Goal: Transaction & Acquisition: Purchase product/service

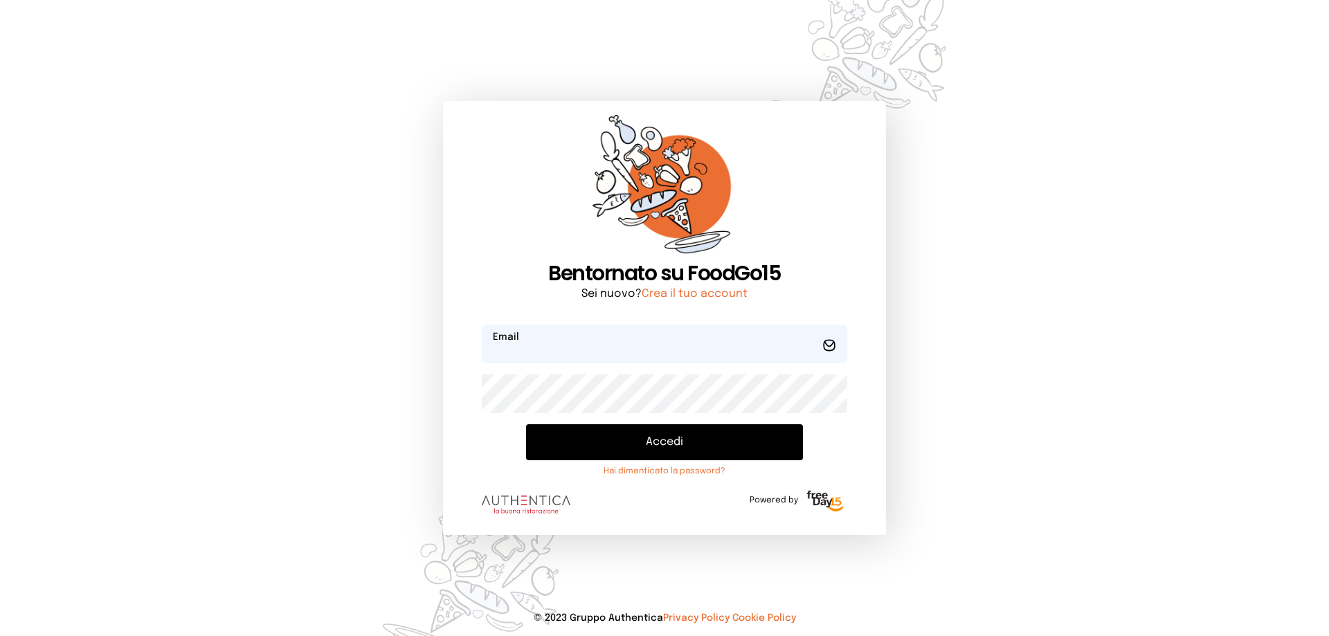
type input "**********"
click at [712, 445] on button "Accedi" at bounding box center [664, 442] width 277 height 36
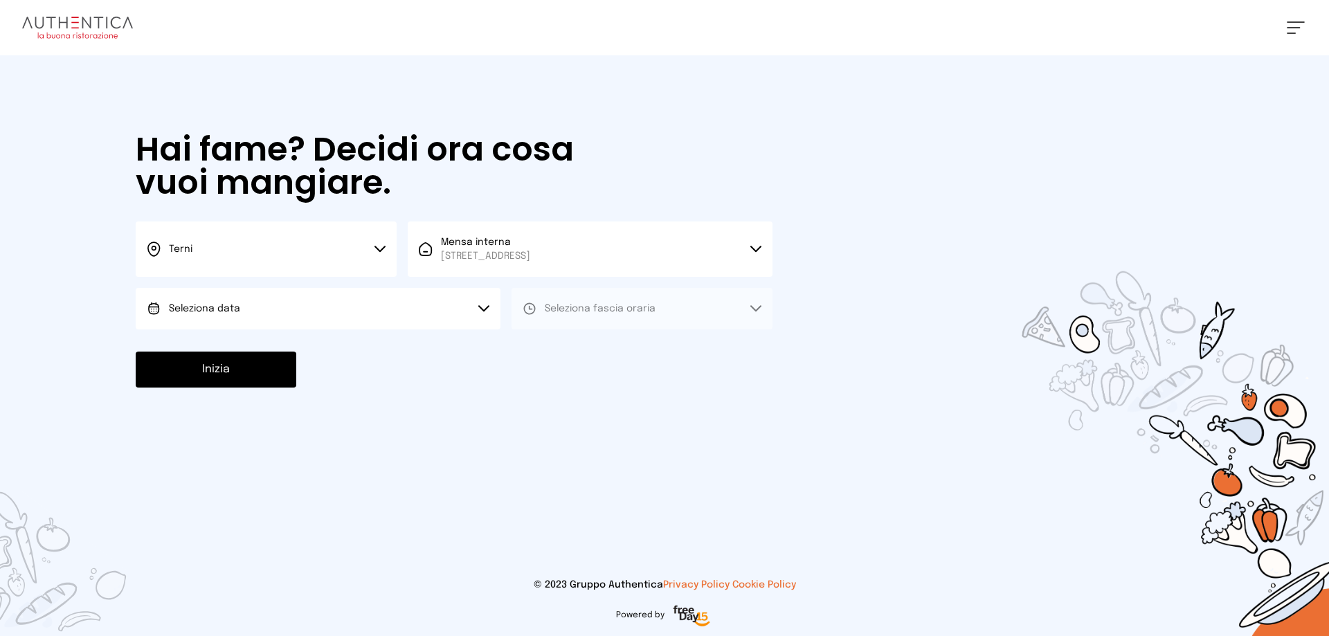
click at [227, 309] on span "Seleziona data" at bounding box center [204, 309] width 71 height 10
click at [237, 346] on span "[DATE], [DATE]" at bounding box center [203, 348] width 68 height 14
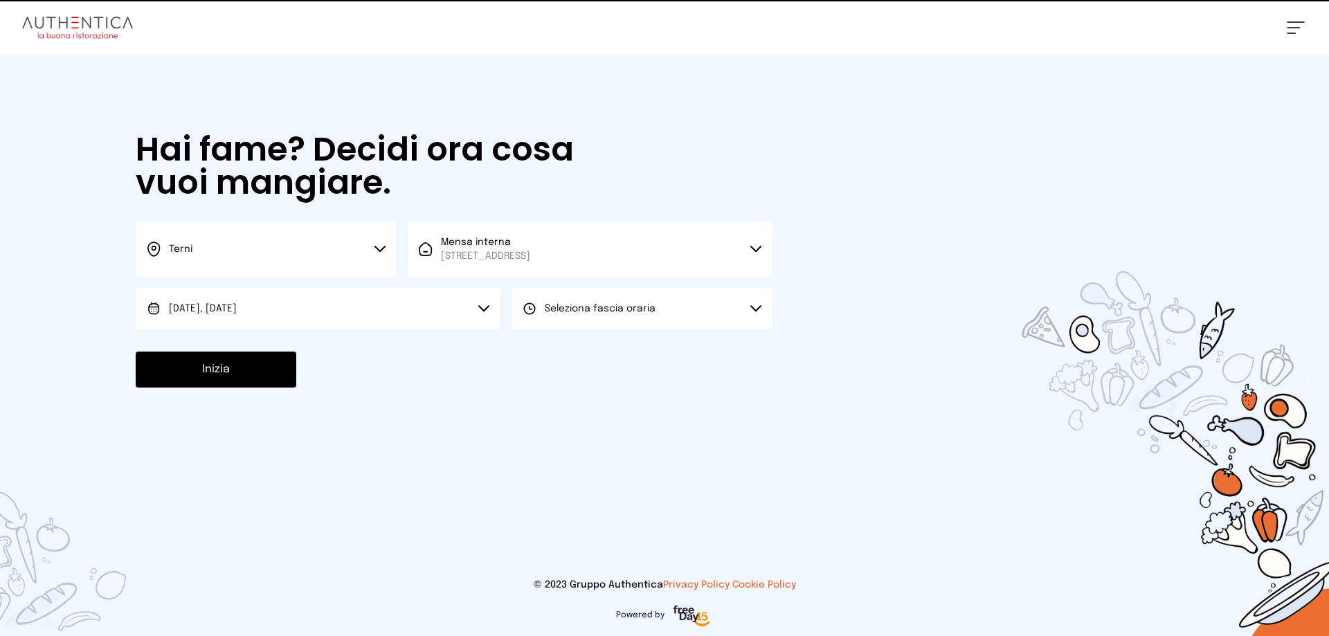
click at [597, 311] on span "Seleziona fascia oraria" at bounding box center [600, 309] width 111 height 10
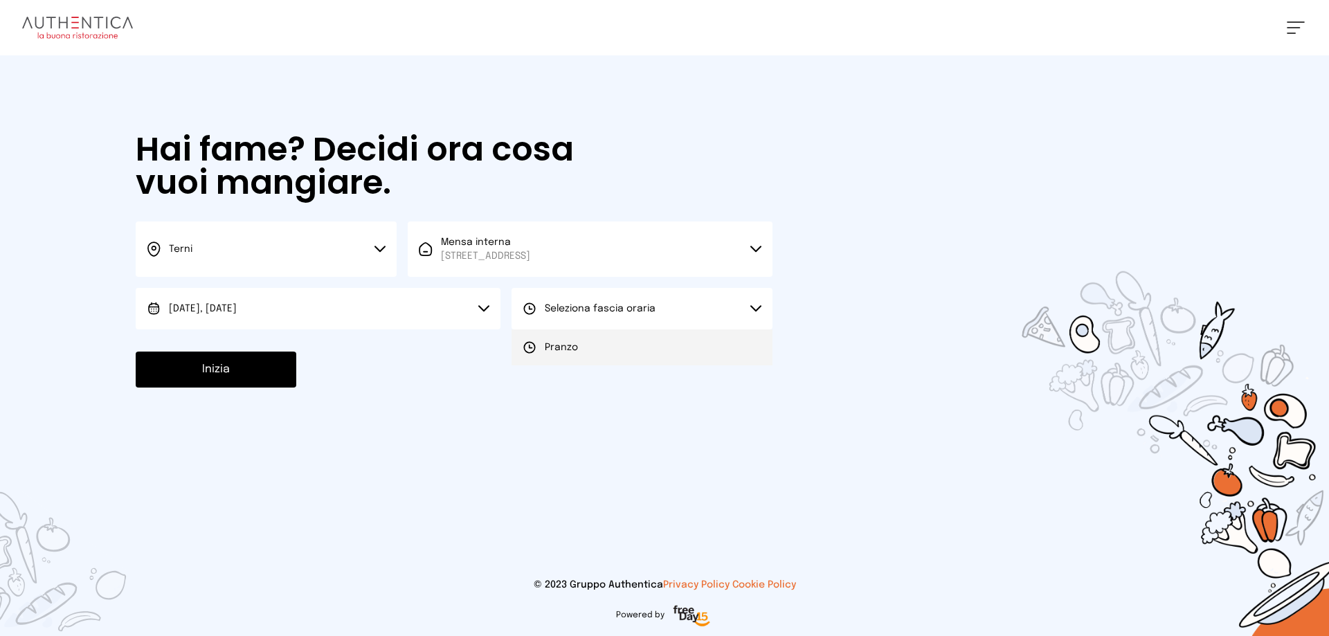
click at [599, 356] on li "Pranzo" at bounding box center [642, 347] width 261 height 36
click at [231, 372] on button "Inizia" at bounding box center [216, 370] width 161 height 36
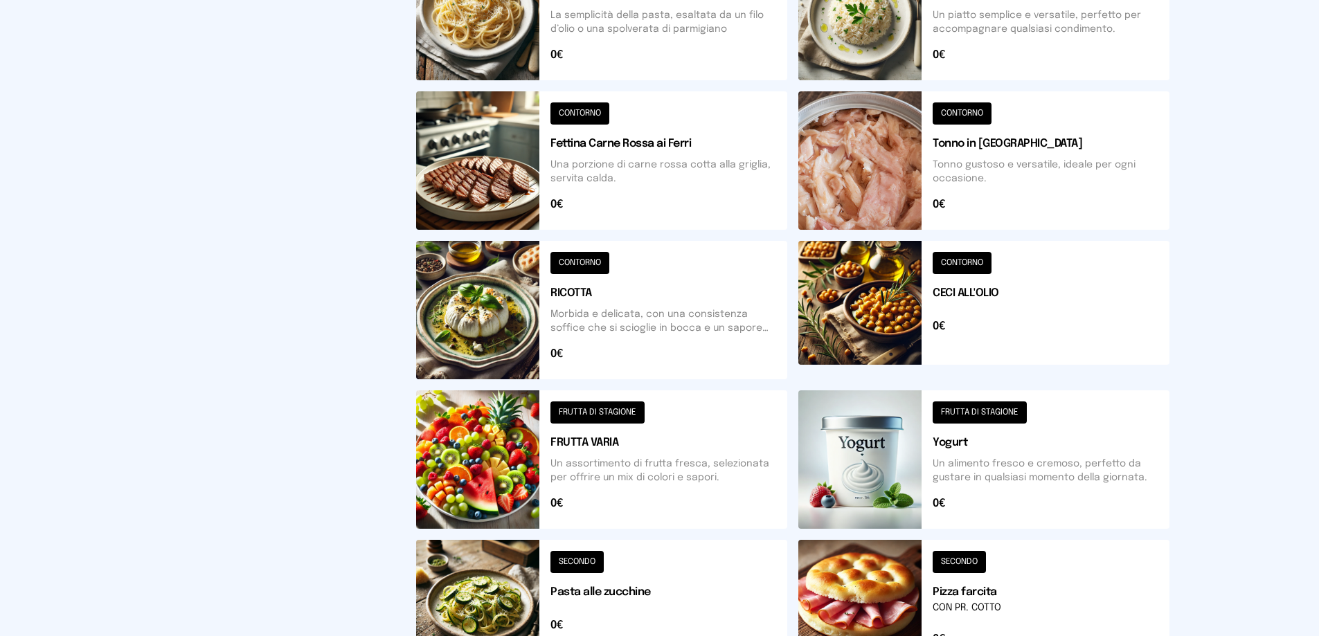
scroll to position [415, 0]
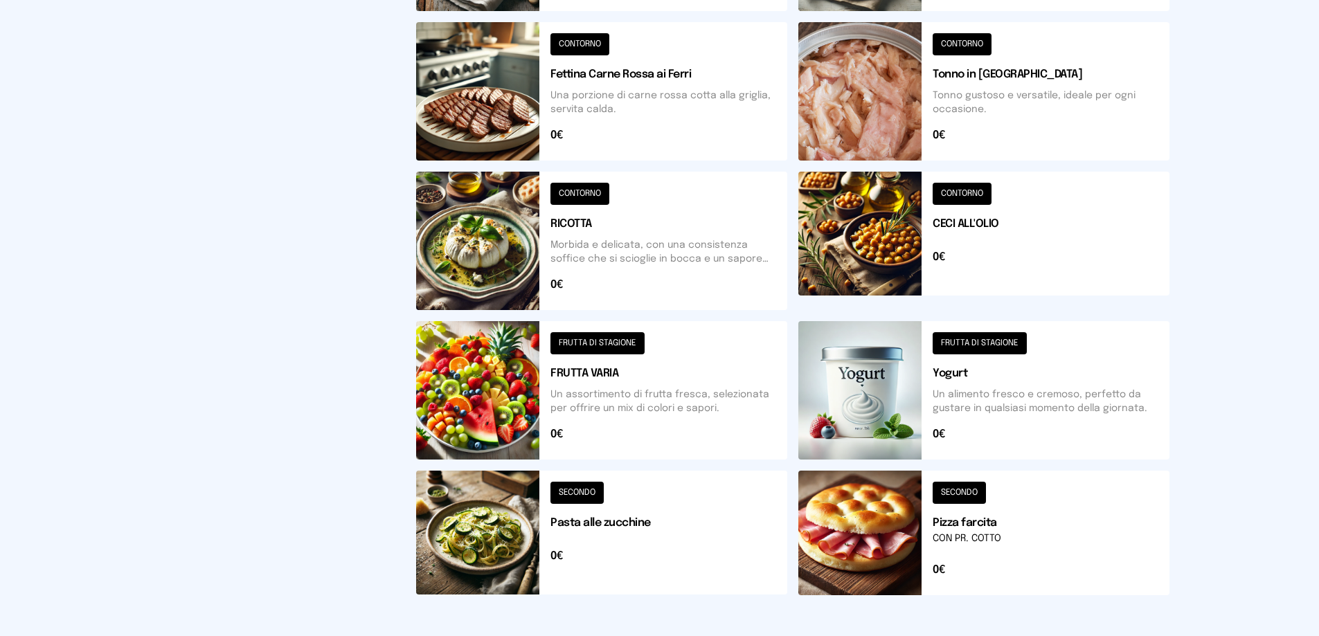
click at [969, 201] on button at bounding box center [983, 241] width 371 height 138
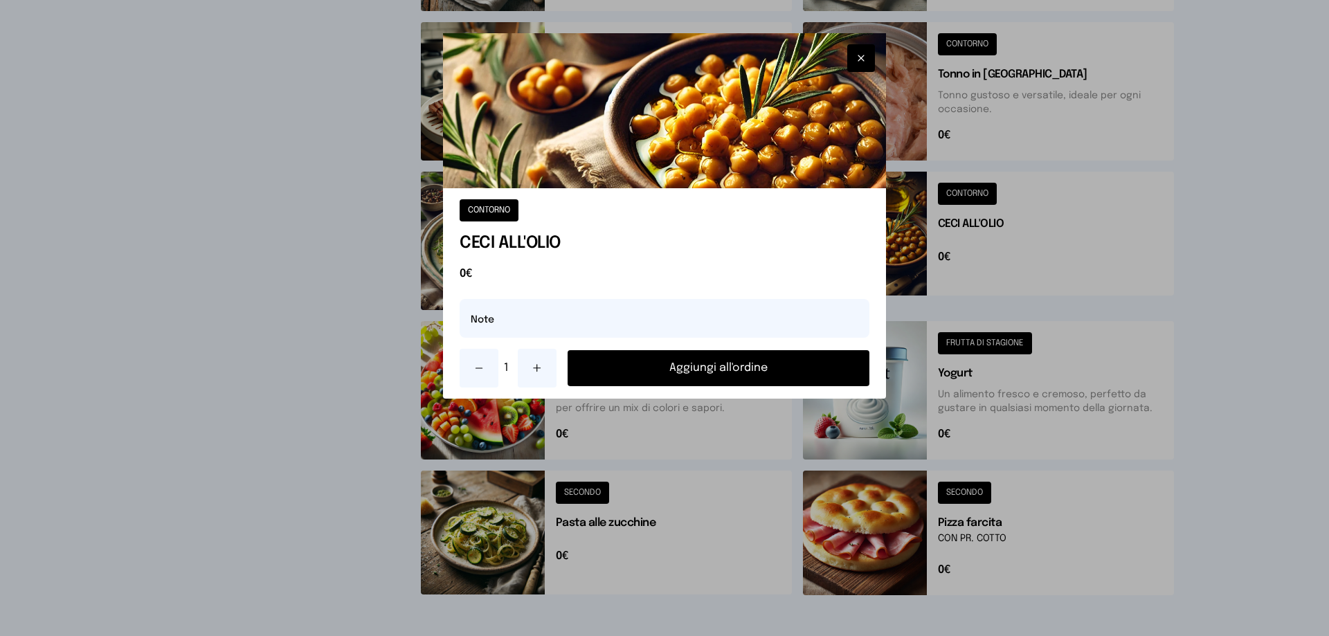
click at [712, 369] on button "Aggiungi all'ordine" at bounding box center [719, 368] width 302 height 36
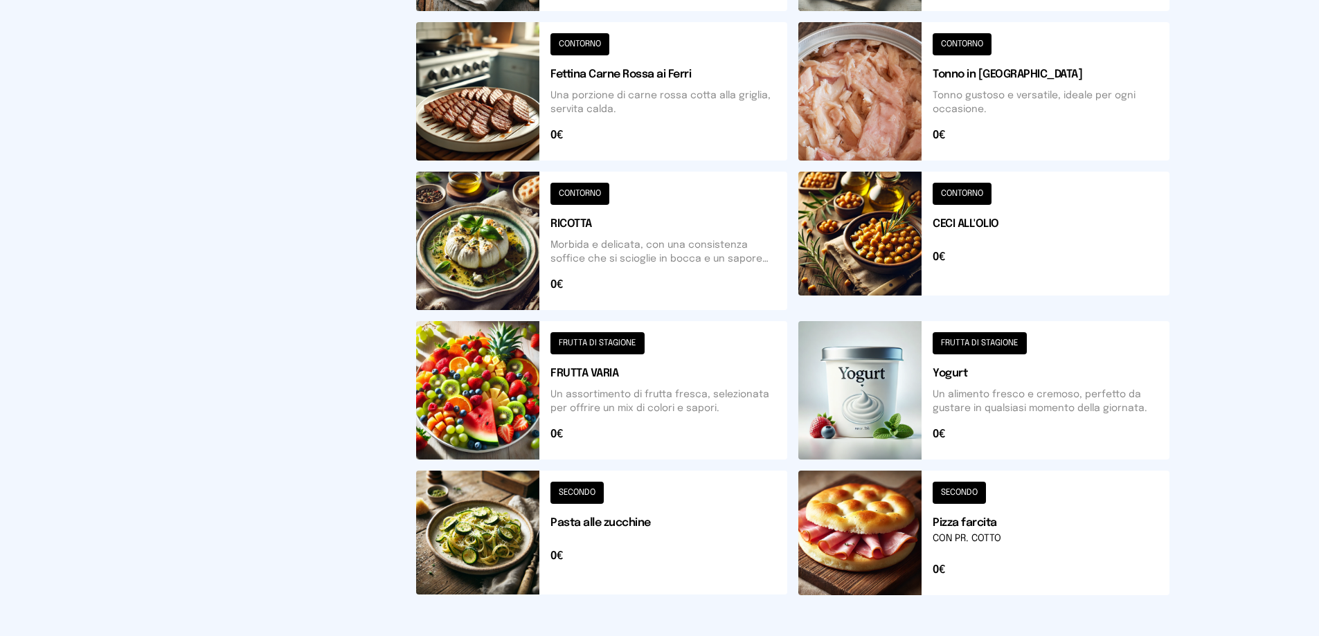
click at [979, 504] on button at bounding box center [983, 533] width 371 height 125
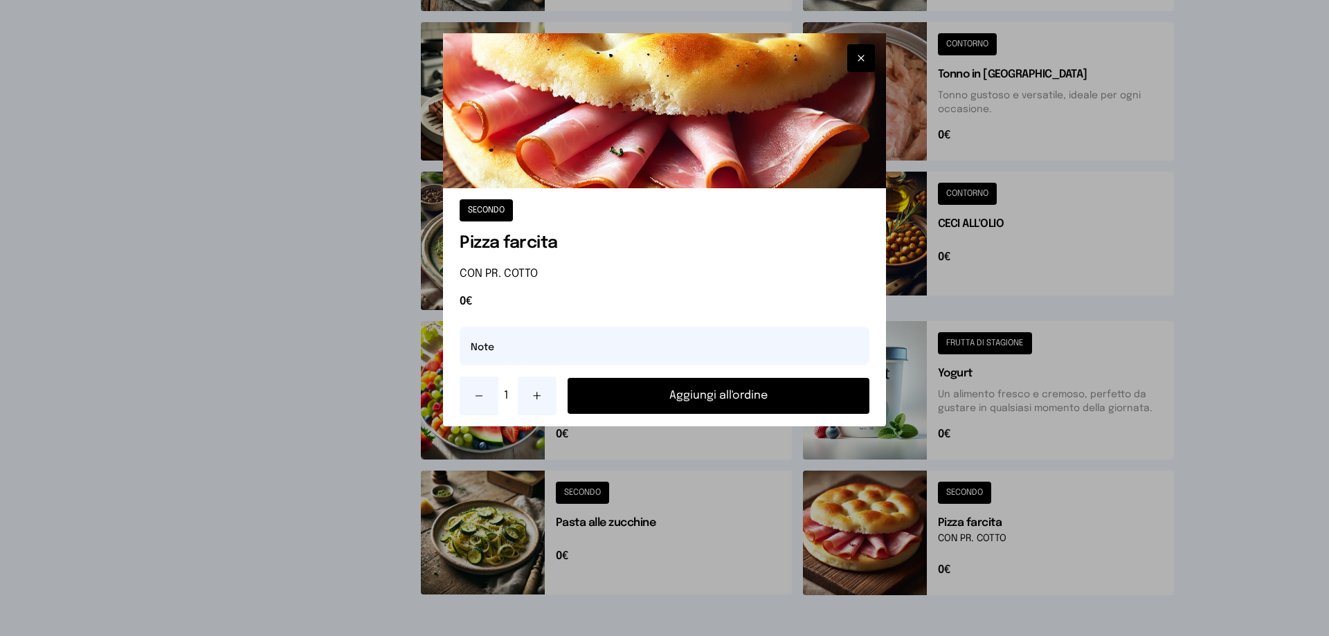
click at [714, 401] on button "Aggiungi all'ordine" at bounding box center [719, 396] width 302 height 36
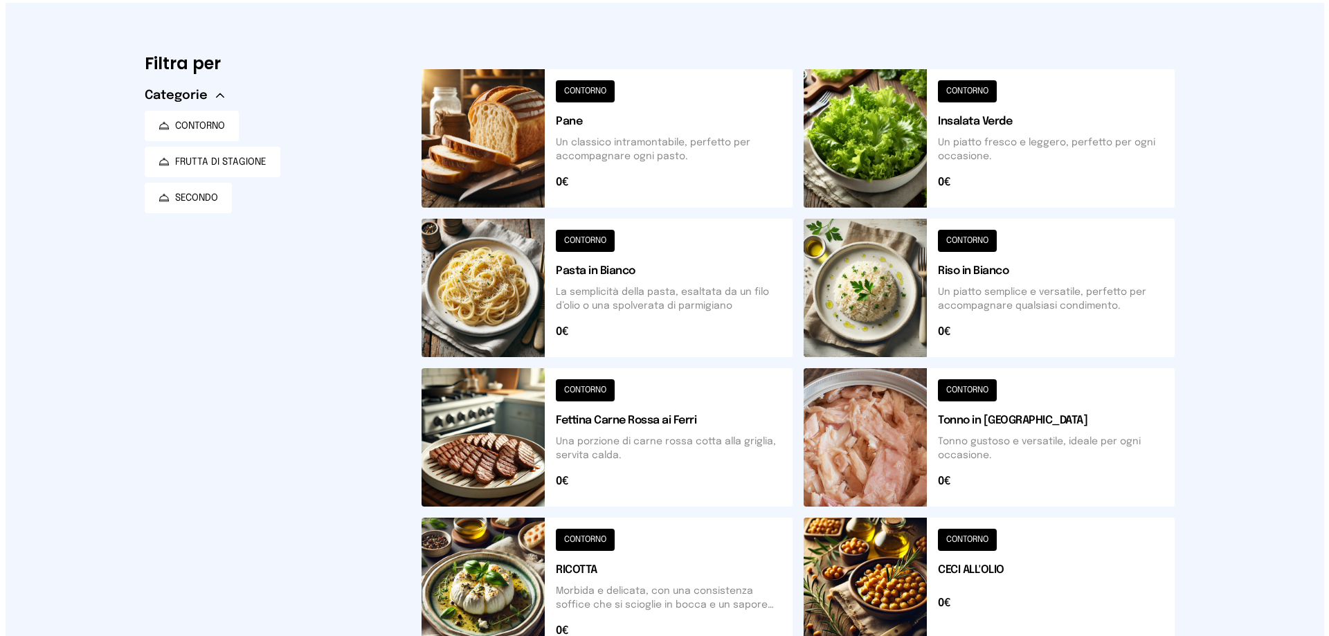
scroll to position [0, 0]
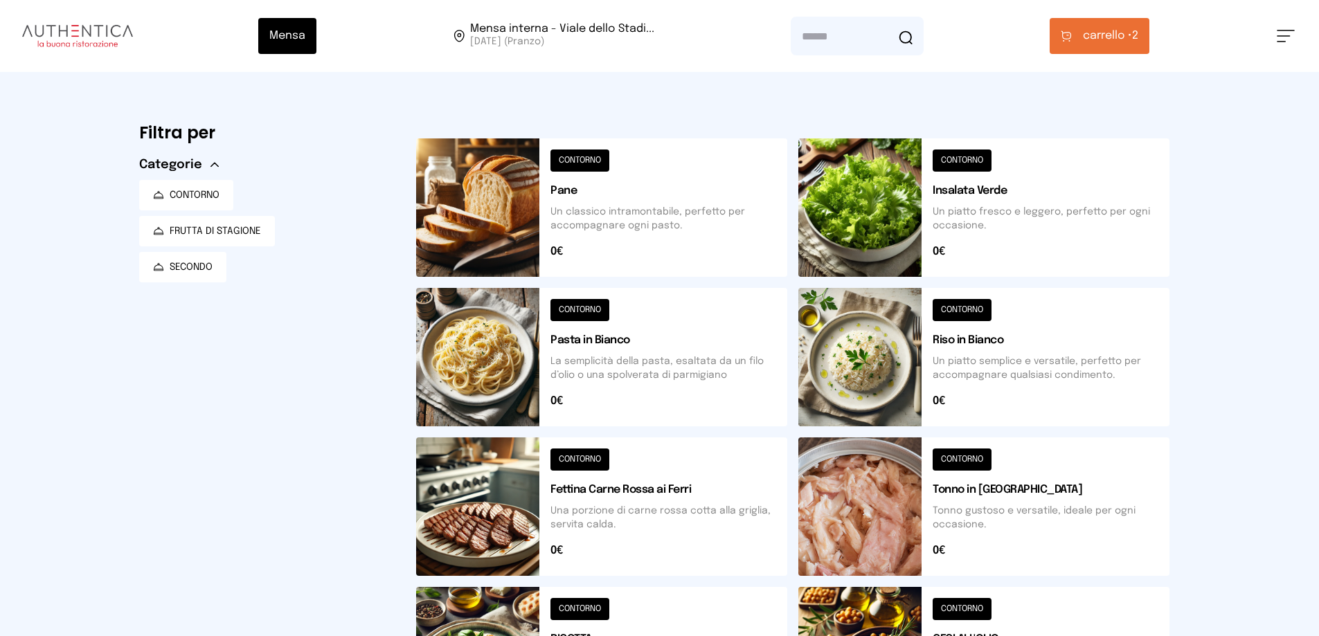
click at [1113, 33] on span "carrello •" at bounding box center [1107, 36] width 49 height 17
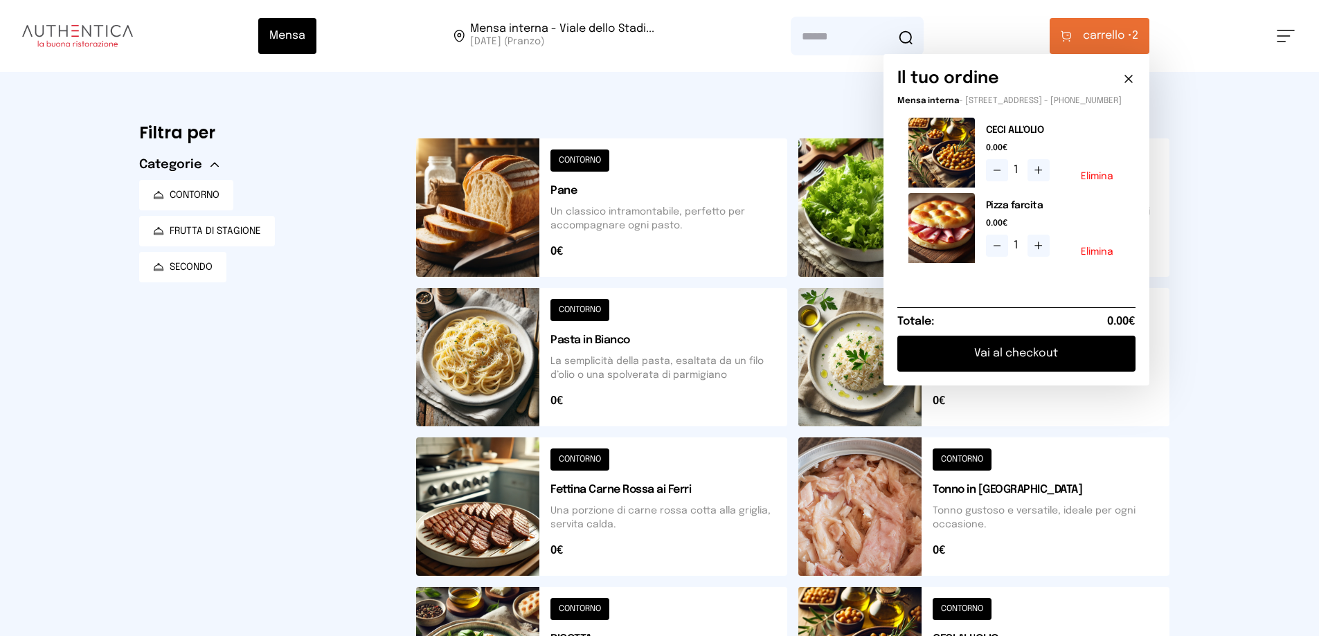
click at [1042, 363] on button "Vai al checkout" at bounding box center [1016, 354] width 238 height 36
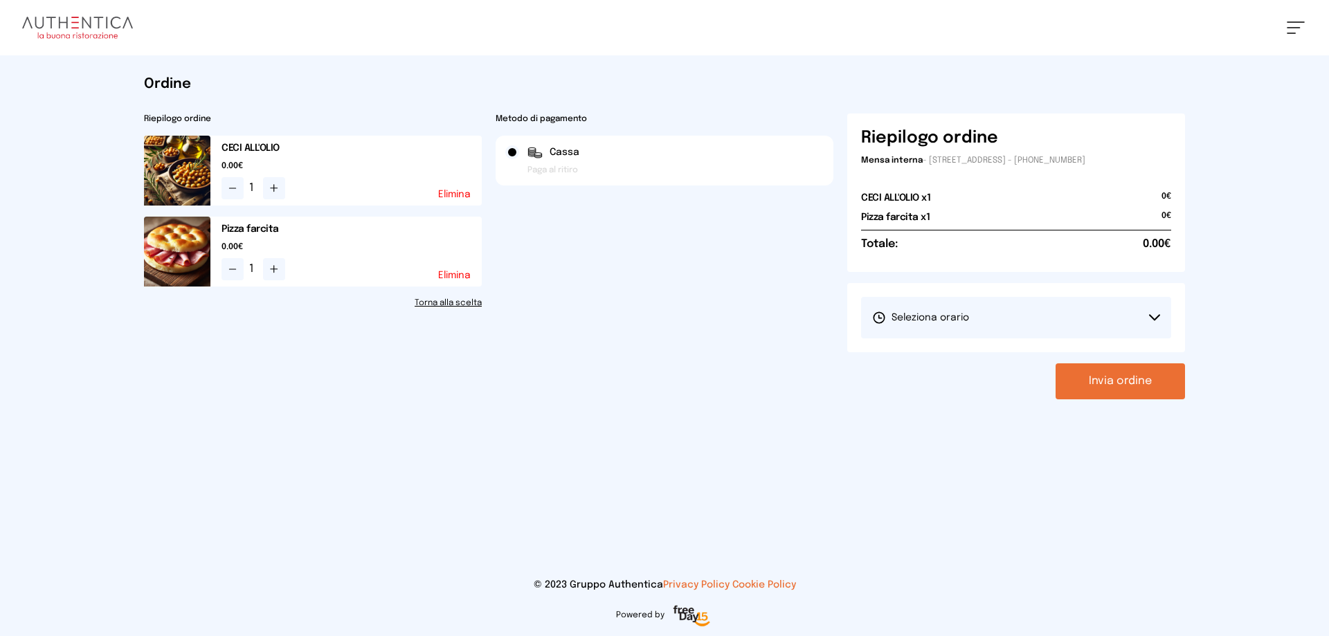
click at [1150, 316] on icon at bounding box center [1155, 317] width 10 height 5
click at [1008, 354] on li "1° Turno (13:00 - 15:00)" at bounding box center [1016, 356] width 310 height 36
click at [1106, 390] on button "Invia ordine" at bounding box center [1120, 381] width 129 height 36
